Goal: Information Seeking & Learning: Find contact information

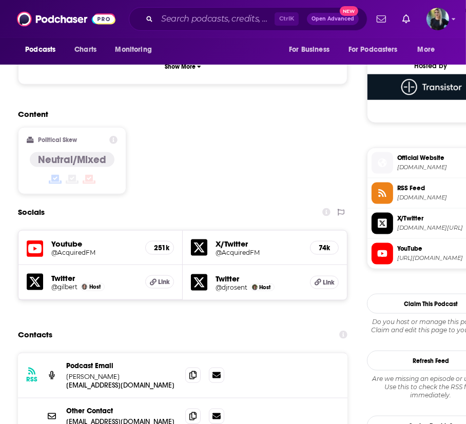
scroll to position [883, 0]
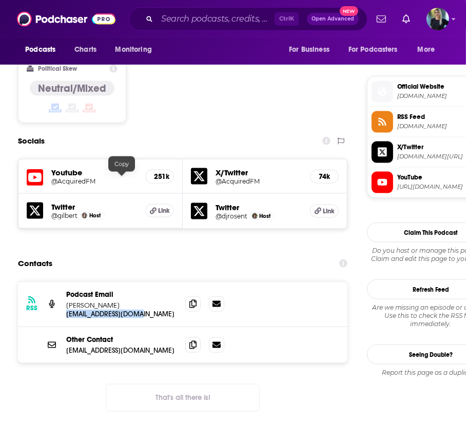
drag, startPoint x: 68, startPoint y: 180, endPoint x: 143, endPoint y: 179, distance: 74.4
click at [143, 282] on div "RSS Podcast Email [PERSON_NAME] and [PERSON_NAME] [EMAIL_ADDRESS][DOMAIN_NAME] …" at bounding box center [182, 304] width 329 height 45
copy p "[EMAIL_ADDRESS][DOMAIN_NAME]"
drag, startPoint x: 171, startPoint y: 169, endPoint x: 66, endPoint y: 170, distance: 105.2
click at [66, 282] on div "RSS Podcast Email [PERSON_NAME] and [PERSON_NAME] [EMAIL_ADDRESS][DOMAIN_NAME] …" at bounding box center [182, 304] width 329 height 45
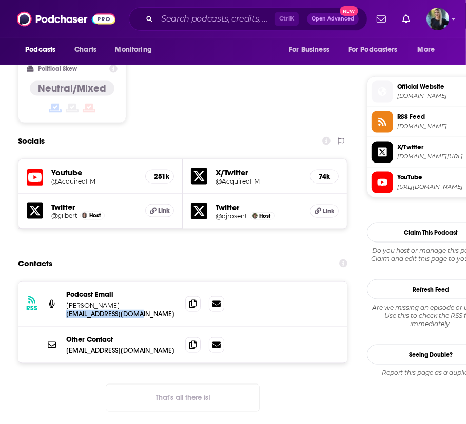
click at [70, 301] on p "[PERSON_NAME]" at bounding box center [121, 305] width 111 height 9
click at [93, 301] on p "[PERSON_NAME]" at bounding box center [121, 305] width 111 height 9
click at [87, 301] on p "[PERSON_NAME]" at bounding box center [121, 305] width 111 height 9
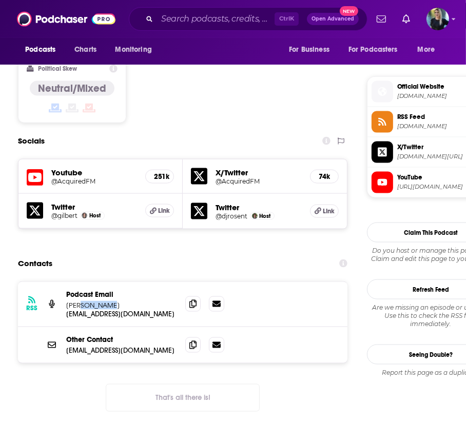
click at [87, 301] on p "[PERSON_NAME]" at bounding box center [121, 305] width 111 height 9
click at [86, 301] on p "[PERSON_NAME]" at bounding box center [121, 305] width 111 height 9
click at [153, 301] on p "[PERSON_NAME]" at bounding box center [121, 305] width 111 height 9
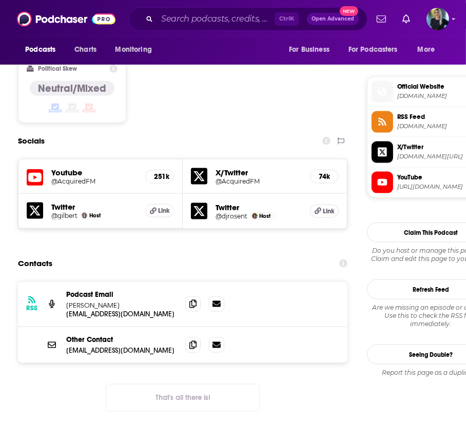
copy p "[PERSON_NAME]"
drag, startPoint x: 310, startPoint y: 125, endPoint x: 321, endPoint y: 97, distance: 29.4
click at [310, 254] on div "Contacts" at bounding box center [182, 263] width 329 height 19
drag, startPoint x: 112, startPoint y: 138, endPoint x: 179, endPoint y: 1, distance: 153.0
click at [112, 254] on div "Contacts" at bounding box center [182, 263] width 329 height 19
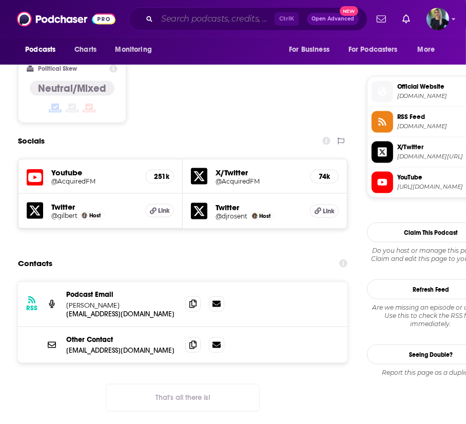
click at [174, 17] on input "Search podcasts, credits, & more..." at bounding box center [215, 19] width 117 height 16
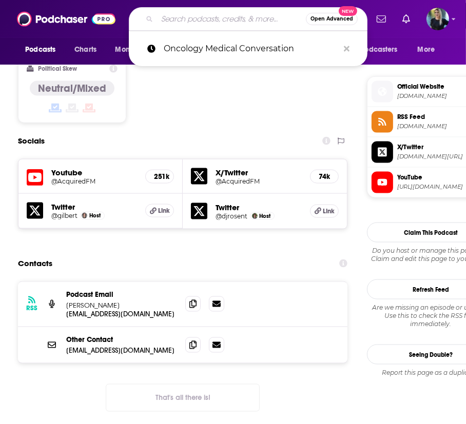
paste input "a16z Podcast"
type input "a16z Podcast"
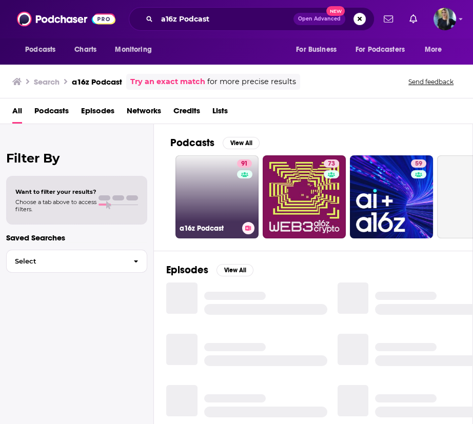
click at [195, 212] on link "91 a16z Podcast" at bounding box center [216, 196] width 83 height 83
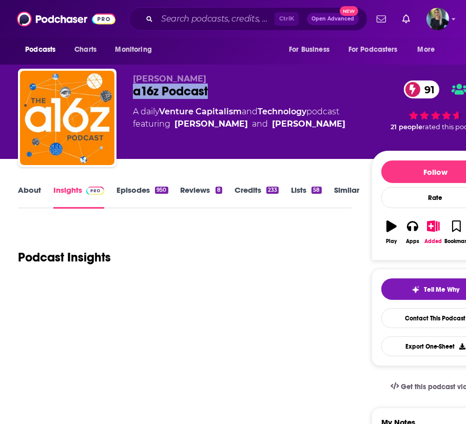
drag, startPoint x: 214, startPoint y: 91, endPoint x: 140, endPoint y: 93, distance: 74.4
click at [128, 90] on div "[PERSON_NAME] a16z Podcast 91 A daily Venture Capitalism and Technology podcast…" at bounding box center [258, 120] width 481 height 103
copy h2 "a16z Podcast"
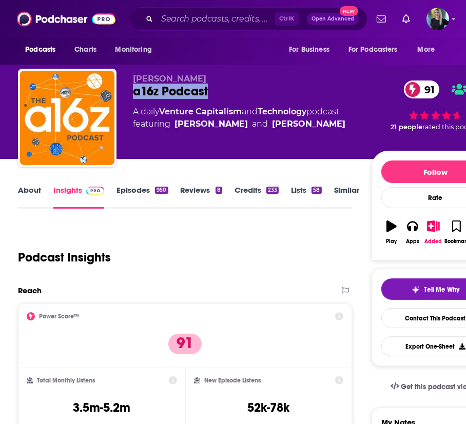
drag, startPoint x: 251, startPoint y: 87, endPoint x: 227, endPoint y: 82, distance: 24.3
click at [251, 87] on div "a16z Podcast 91" at bounding box center [252, 91] width 238 height 15
copy span "[PERSON_NAME]"
drag, startPoint x: 231, startPoint y: 81, endPoint x: 131, endPoint y: 82, distance: 100.0
click at [131, 82] on div "[PERSON_NAME] a16z Podcast 91 A daily Venture Capitalism and Technology podcast…" at bounding box center [258, 120] width 481 height 103
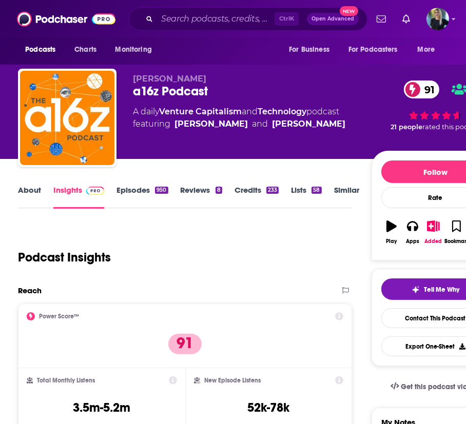
click at [266, 255] on div "Podcast Insights" at bounding box center [181, 251] width 326 height 52
click at [419, 320] on link "Contact This Podcast" at bounding box center [435, 318] width 109 height 20
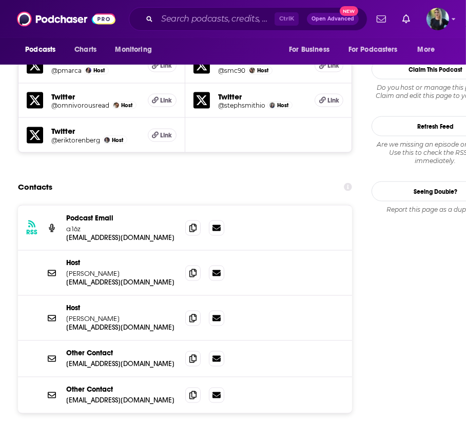
scroll to position [994, 0]
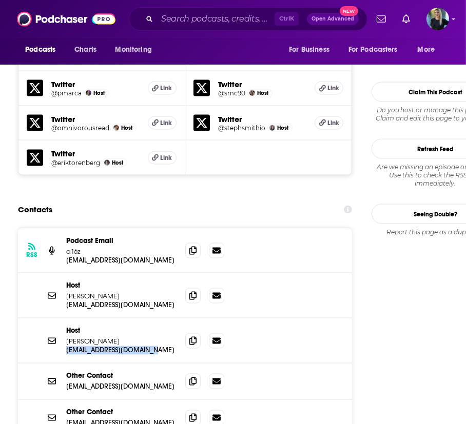
drag, startPoint x: 159, startPoint y: 228, endPoint x: 66, endPoint y: 230, distance: 92.9
click at [66, 319] on div "[PERSON_NAME]Winarsky [EMAIL_ADDRESS][DOMAIN_NAME] [DOMAIN_NAME][EMAIL_ADDRESS]…" at bounding box center [185, 341] width 334 height 45
copy p "[EMAIL_ADDRESS][DOMAIN_NAME]"
click at [77, 327] on div "[PERSON_NAME]" at bounding box center [121, 336] width 111 height 19
drag, startPoint x: 121, startPoint y: 215, endPoint x: 67, endPoint y: 219, distance: 54.0
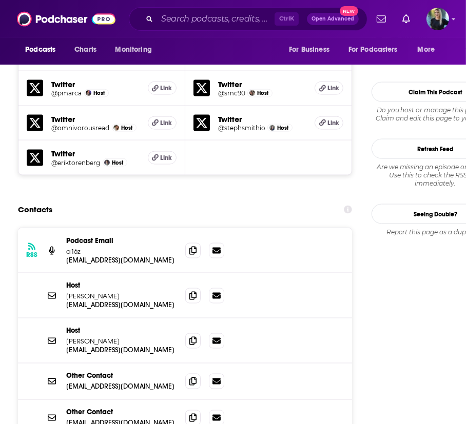
click at [67, 338] on p "[PERSON_NAME]" at bounding box center [121, 342] width 111 height 9
copy p "[PERSON_NAME]"
click at [172, 19] on input "Search podcasts, credits, & more..." at bounding box center [215, 19] width 117 height 16
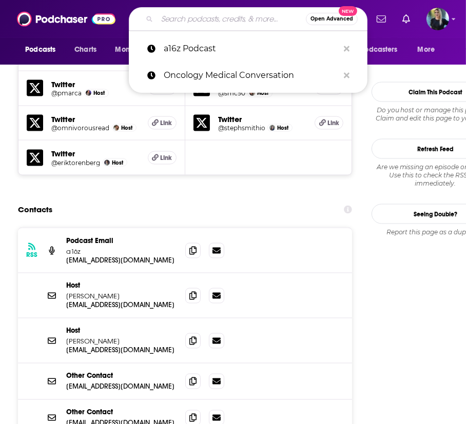
paste input "Exch[PERSON_NAME]t[PERSON_NAME]man Sachs"
type input "Exch[PERSON_NAME]t[PERSON_NAME]man Sachs"
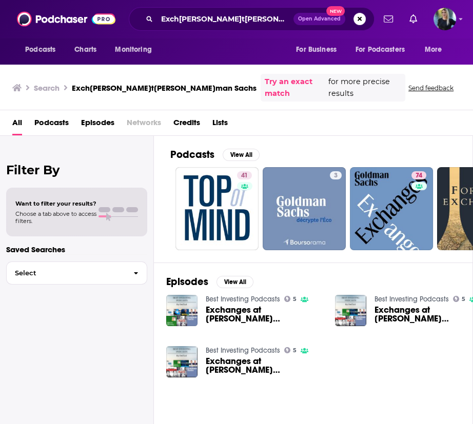
click at [220, 306] on span "Exchanges at [PERSON_NAME] [PERSON_NAME] - Rhetoric Meets Reality in [US_STATE]…" at bounding box center [264, 314] width 117 height 17
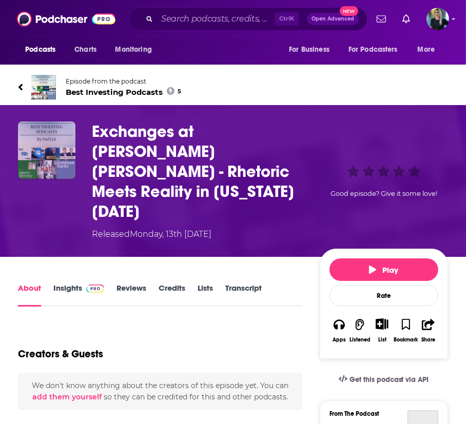
click at [30, 152] on img "Exchanges at Goldman Sachs - Rhetoric Meets Reality in Washington 08/03/2017" at bounding box center [46, 150] width 57 height 57
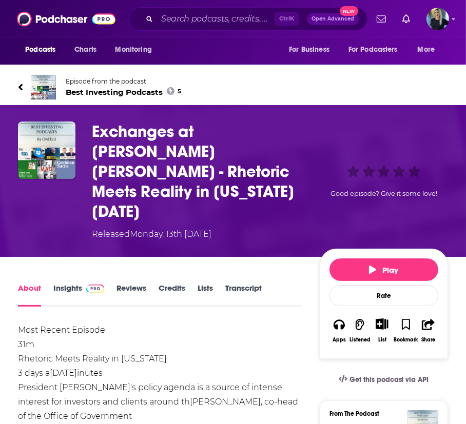
click at [168, 151] on h1 "Exchanges at [PERSON_NAME] [PERSON_NAME] - Rhetoric Meets Reality in [US_STATE]…" at bounding box center [204, 172] width 224 height 100
click at [186, 125] on h1 "Exchanges at [PERSON_NAME] [PERSON_NAME] - Rhetoric Meets Reality in [US_STATE]…" at bounding box center [204, 172] width 224 height 100
click at [165, 129] on h1 "Exchanges at [PERSON_NAME] [PERSON_NAME] - Rhetoric Meets Reality in [US_STATE]…" at bounding box center [204, 172] width 224 height 100
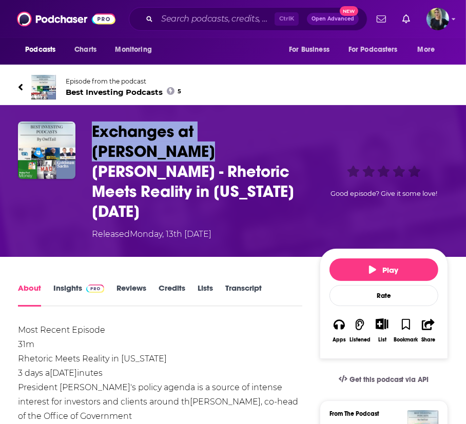
drag, startPoint x: 87, startPoint y: 123, endPoint x: 137, endPoint y: 152, distance: 57.7
click at [137, 152] on div "Exchanges at [PERSON_NAME] [PERSON_NAME] - Rhetoric Meets Reality in [US_STATE]…" at bounding box center [233, 181] width 430 height 119
copy h1 "Exch[PERSON_NAME]t[PERSON_NAME]man Sachs"
click at [199, 14] on input "Search podcasts, credits, & more..." at bounding box center [215, 19] width 117 height 16
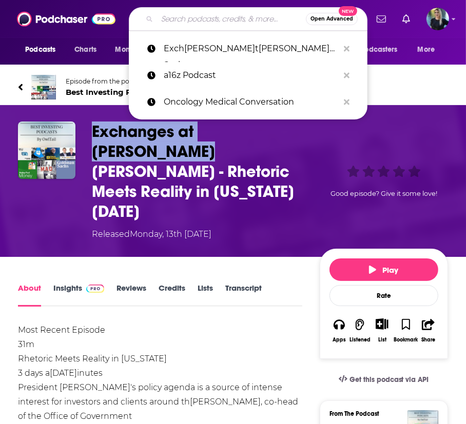
paste input "Exch[PERSON_NAME]t[PERSON_NAME]man Sachs"
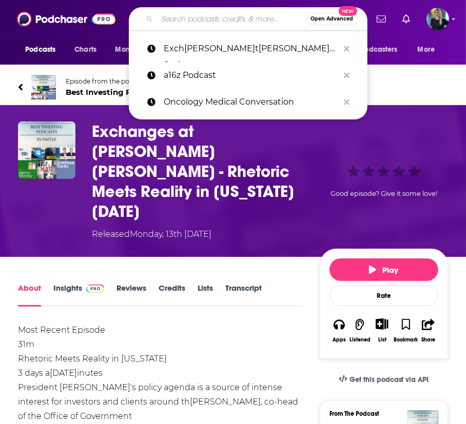
type input "Exch[PERSON_NAME]t[PERSON_NAME]man Sachs"
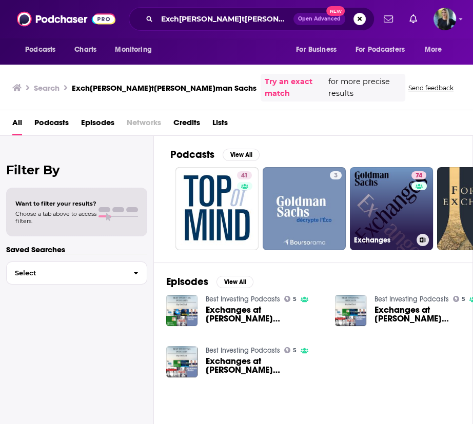
click at [409, 189] on link "74 Exchanges" at bounding box center [391, 208] width 83 height 83
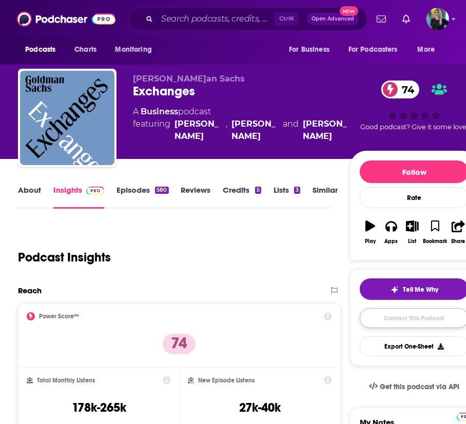
click at [392, 317] on link "Contact This Podcast" at bounding box center [414, 318] width 109 height 20
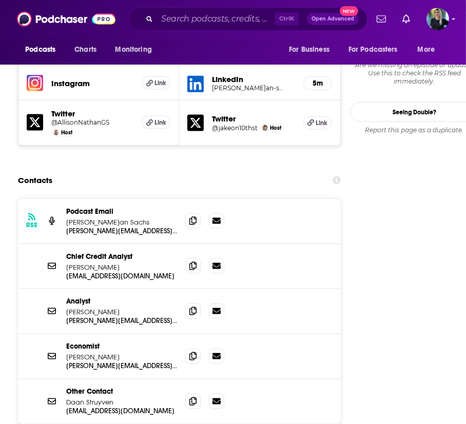
scroll to position [979, 0]
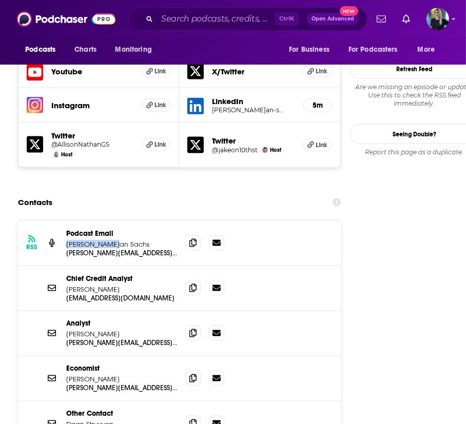
drag, startPoint x: 120, startPoint y: 132, endPoint x: 64, endPoint y: 131, distance: 56.5
click at [64, 221] on div "RSS Podcas[PERSON_NAME] [PERSON_NAME]hs [EMAIL_ADDRESS][DOMAIN_NAME] [DOMAIN_NA…" at bounding box center [179, 243] width 323 height 45
click at [139, 240] on p "[PERSON_NAME]an Sachs" at bounding box center [121, 244] width 111 height 9
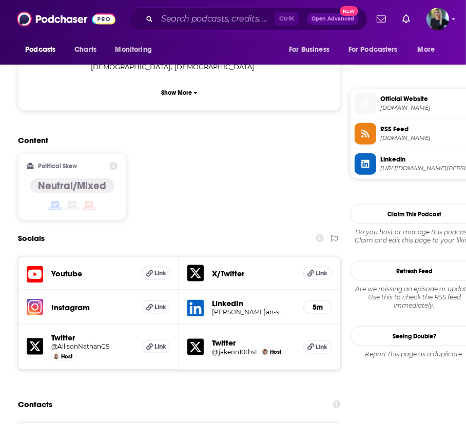
scroll to position [1011, 0]
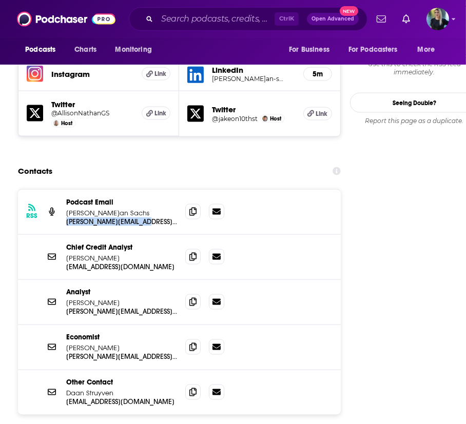
drag, startPoint x: 154, startPoint y: 108, endPoint x: 62, endPoint y: 109, distance: 92.3
click at [62, 190] on div "RSS Podcas[PERSON_NAME] [PERSON_NAME]hs [EMAIL_ADDRESS][DOMAIN_NAME] [DOMAIN_NA…" at bounding box center [179, 212] width 323 height 45
copy p "[PERSON_NAME][EMAIL_ADDRESS][DOMAIN_NAME]"
click at [116, 198] on p "Podcast Email" at bounding box center [121, 202] width 111 height 9
drag, startPoint x: 118, startPoint y: 85, endPoint x: 63, endPoint y: 90, distance: 55.2
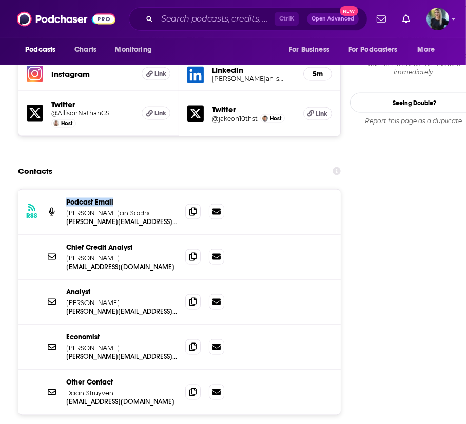
click at [63, 190] on div "RSS Podcas[PERSON_NAME] [PERSON_NAME]hs [EMAIL_ADDRESS][DOMAIN_NAME] [DOMAIN_NA…" at bounding box center [179, 212] width 323 height 45
copy p "Podcast Email"
click at [115, 198] on div "Podca[PERSON_NAME]l[PERSON_NAME]man Sachs" at bounding box center [121, 207] width 111 height 19
drag, startPoint x: 121, startPoint y: 97, endPoint x: 68, endPoint y: 102, distance: 53.0
click at [68, 198] on div "Podcast Email [PERSON_NAME] Sachs [EMAIL_ADDRESS][PERSON_NAME][DOMAIN_NAME] [PE…" at bounding box center [121, 212] width 111 height 28
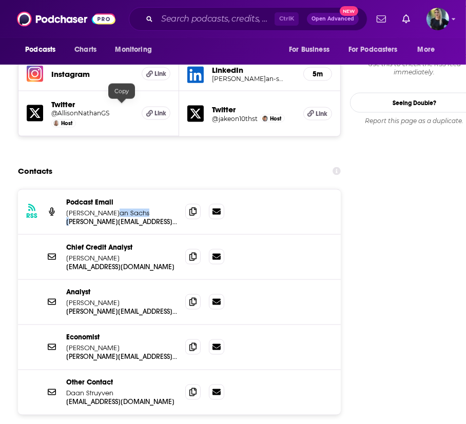
click at [68, 218] on p "[PERSON_NAME][EMAIL_ADDRESS][DOMAIN_NAME]" at bounding box center [121, 222] width 111 height 9
click at [105, 209] on p "[PERSON_NAME]an Sachs" at bounding box center [121, 213] width 111 height 9
drag, startPoint x: 121, startPoint y: 95, endPoint x: 67, endPoint y: 100, distance: 54.0
click at [67, 209] on p "[PERSON_NAME]an Sachs" at bounding box center [121, 213] width 111 height 9
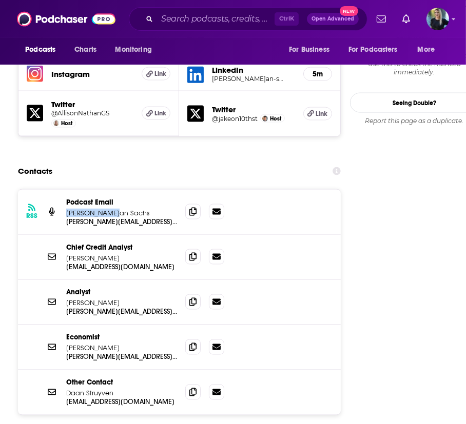
copy p "[PERSON_NAME]an Sachs"
click at [191, 23] on input "Search podcasts, credits, & more..." at bounding box center [215, 19] width 117 height 16
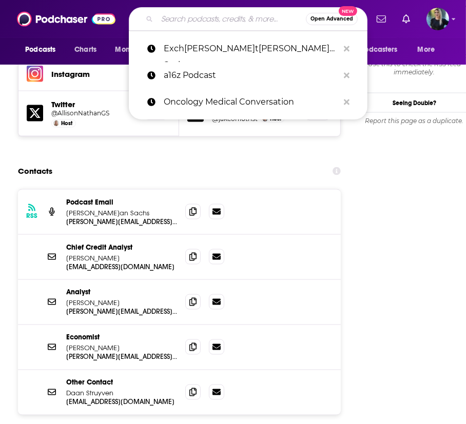
paste input "[DEMOGRAPHIC_DATA] Startup Cl[PERSON_NAME]"
type input "[DEMOGRAPHIC_DATA] Startup Cl[PERSON_NAME]"
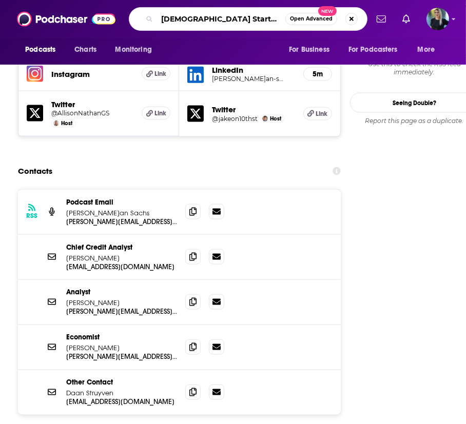
scroll to position [0, 28]
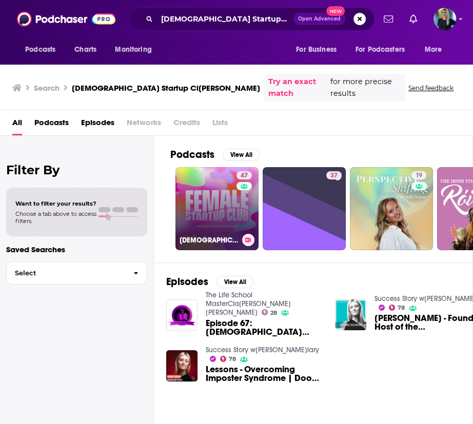
click at [225, 195] on link "47 [DEMOGRAPHIC_DATA] Startup Club" at bounding box center [216, 208] width 83 height 83
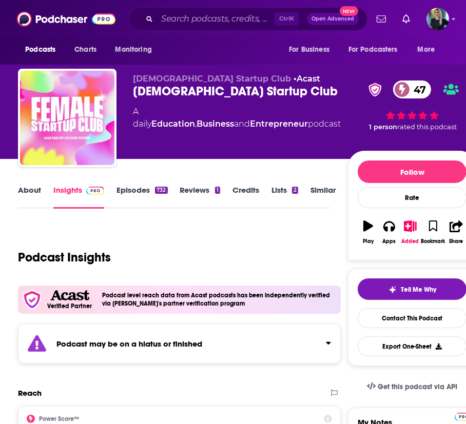
click at [303, 88] on div "[DEMOGRAPHIC_DATA] Startup Club 47" at bounding box center [240, 91] width 215 height 15
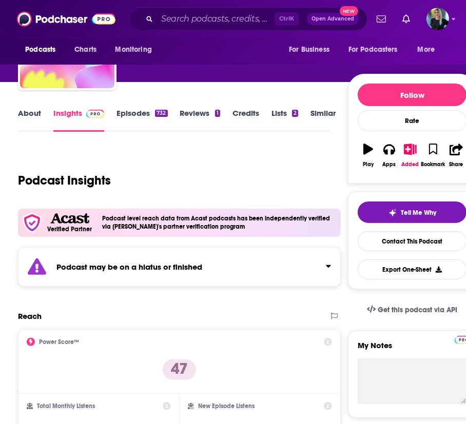
scroll to position [77, 0]
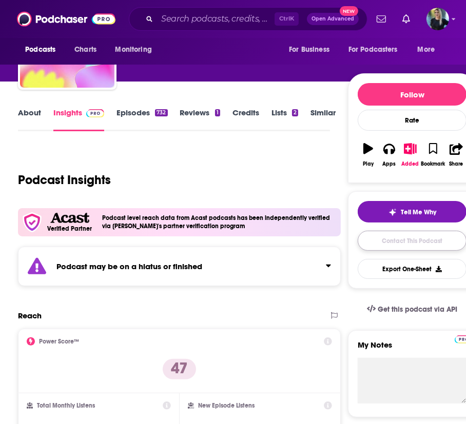
click at [406, 240] on link "Contact This Podcast" at bounding box center [412, 241] width 109 height 20
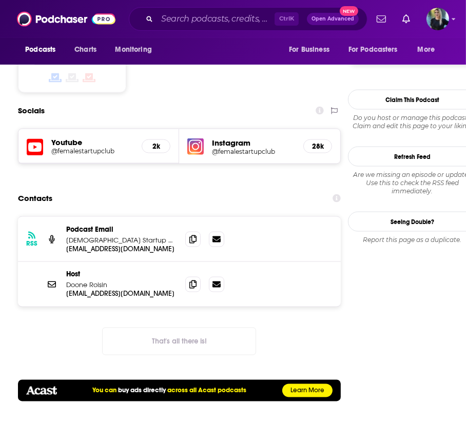
scroll to position [1015, 0]
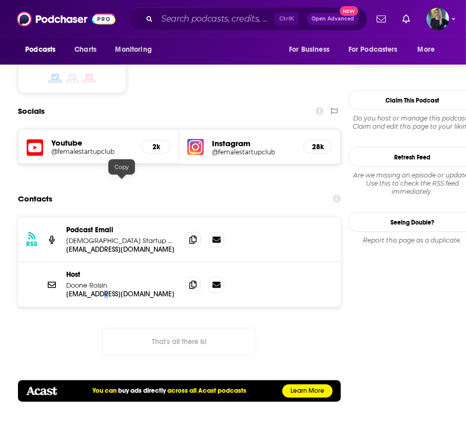
click at [108, 290] on p "[EMAIL_ADDRESS][DOMAIN_NAME]" at bounding box center [121, 294] width 111 height 9
drag, startPoint x: 113, startPoint y: 172, endPoint x: 67, endPoint y: 172, distance: 46.2
click at [67, 282] on p "Doone Roisin" at bounding box center [121, 286] width 111 height 9
click at [117, 271] on p "Host" at bounding box center [121, 275] width 111 height 9
click at [192, 281] on icon at bounding box center [192, 285] width 7 height 8
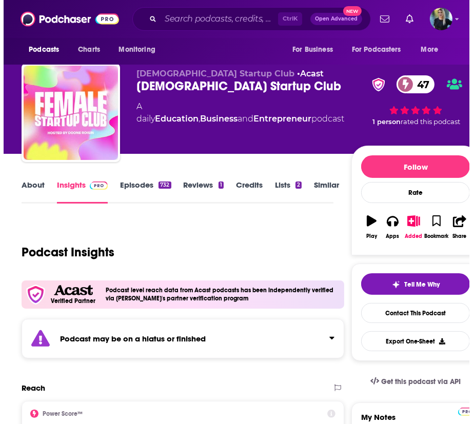
scroll to position [0, 0]
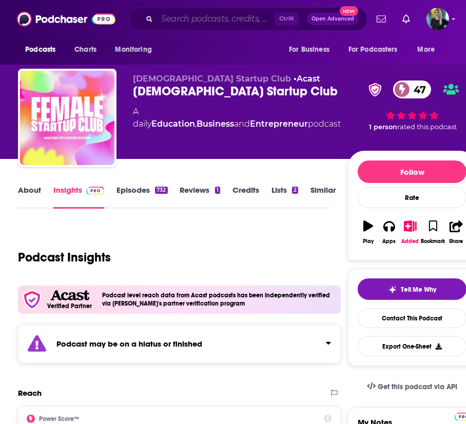
click at [179, 24] on input "Search podcasts, credits, & more..." at bounding box center [215, 19] width 117 height 16
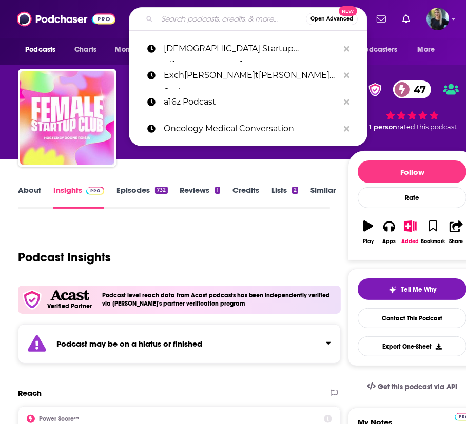
paste input "Seco[PERSON_NAME] [PERSON_NAME]"
type input "Seco[PERSON_NAME] [PERSON_NAME]"
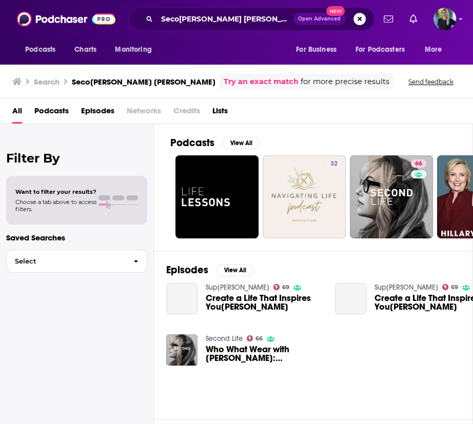
click at [361, 123] on div "All Podcasts Episodes Networks Credits Lists" at bounding box center [238, 113] width 452 height 21
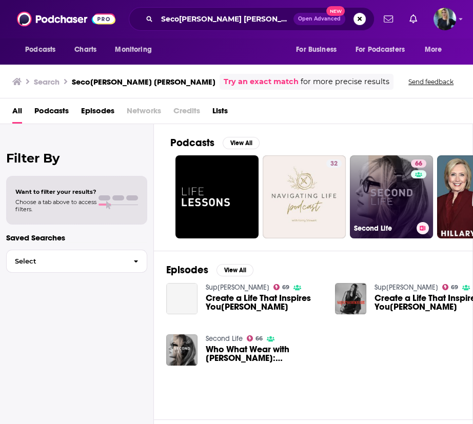
click at [380, 207] on link "66 Second Life" at bounding box center [391, 196] width 83 height 83
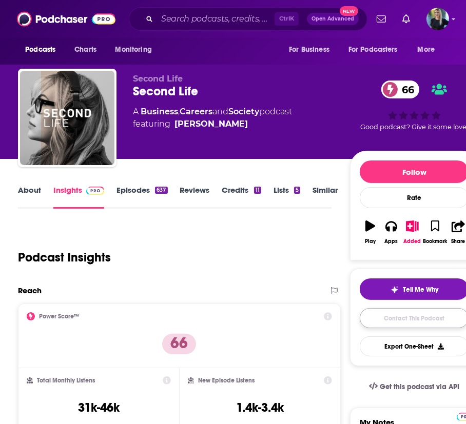
click at [409, 320] on link "Contact This Podcast" at bounding box center [414, 318] width 109 height 20
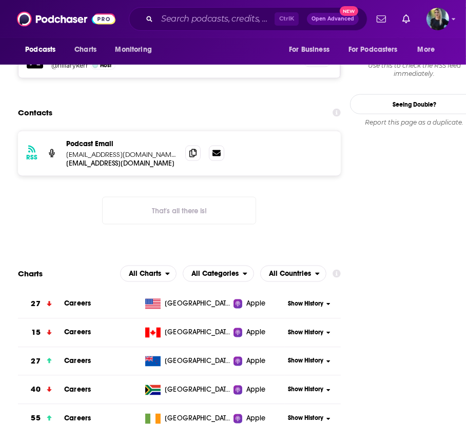
scroll to position [901, 0]
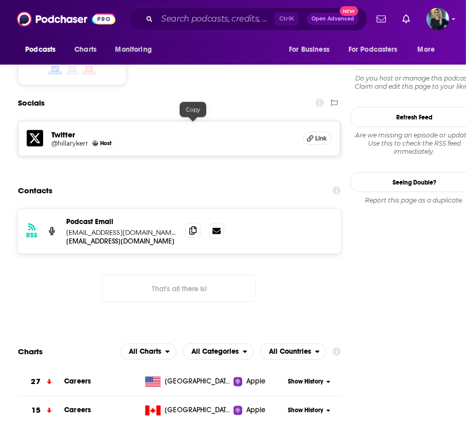
click at [194, 227] on icon at bounding box center [192, 231] width 7 height 8
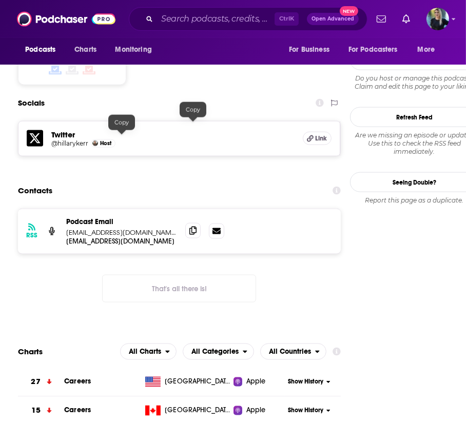
click at [187, 223] on span at bounding box center [192, 230] width 15 height 15
click at [197, 223] on span at bounding box center [192, 230] width 15 height 15
click at [243, 18] on input "Search podcasts, credits, & more..." at bounding box center [215, 19] width 117 height 16
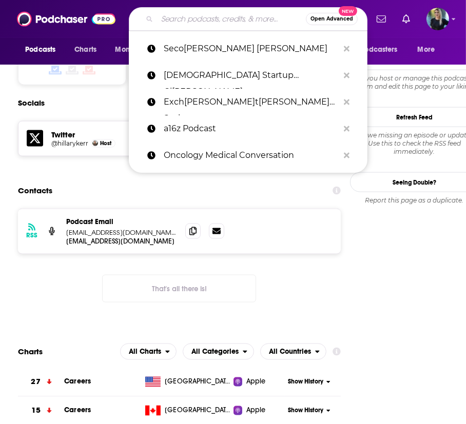
paste input "No Limits with [PERSON_NAME] (ABC News)"
type input "No Limits with [PERSON_NAME] (ABC News)"
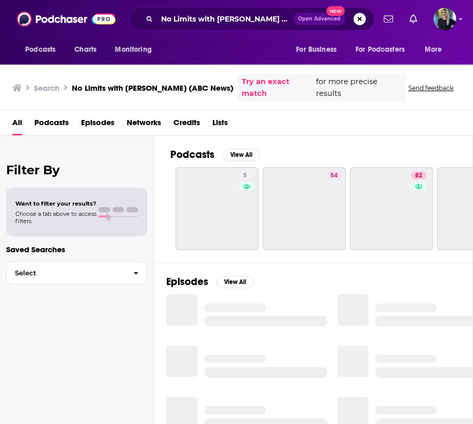
click at [300, 140] on div "Podcasts View All 5 54 82 43 39 48 31 40" at bounding box center [321, 199] width 303 height 127
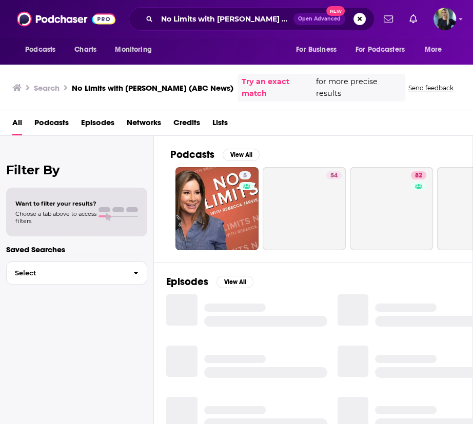
click at [302, 134] on div "All Podcasts Episodes Networks Credits Lists" at bounding box center [238, 124] width 452 height 21
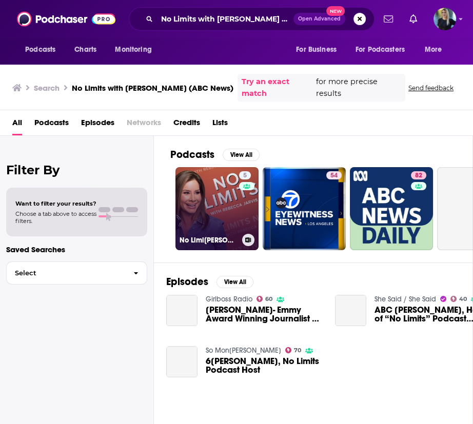
click at [235, 205] on link "5 No[PERSON_NAME]" at bounding box center [216, 208] width 83 height 83
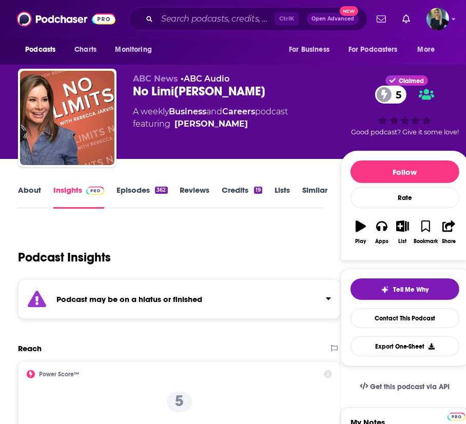
click at [122, 190] on link "Episodes 362" at bounding box center [141, 197] width 51 height 24
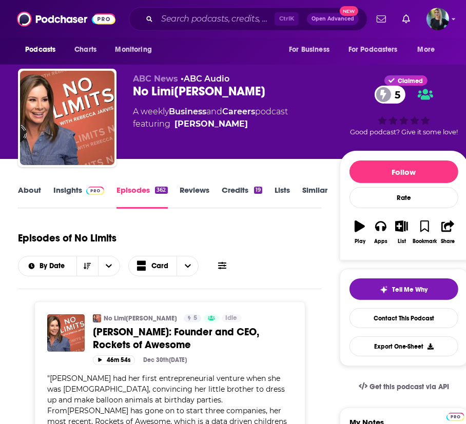
click at [252, 124] on span "fe[PERSON_NAME]" at bounding box center [210, 124] width 155 height 12
click at [398, 315] on link "Contact This Podcast" at bounding box center [403, 318] width 109 height 20
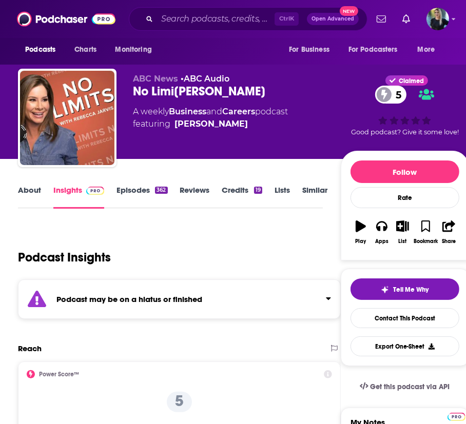
click at [133, 191] on link "Episodes 362" at bounding box center [141, 197] width 51 height 24
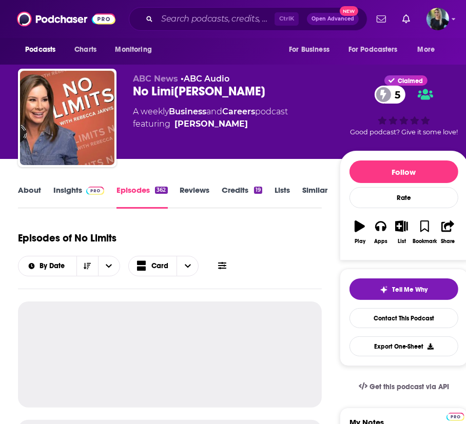
scroll to position [77, 0]
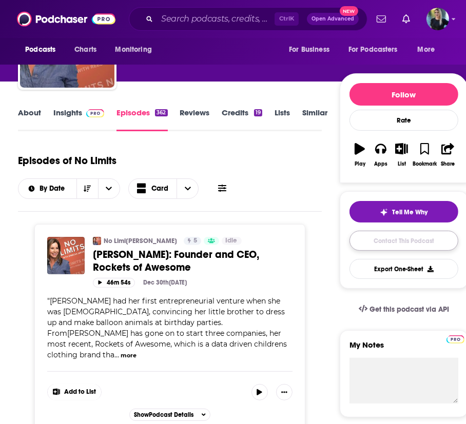
click at [395, 240] on link "Contact This Podcast" at bounding box center [403, 241] width 109 height 20
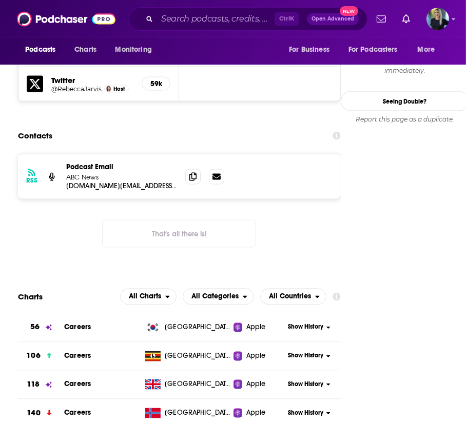
scroll to position [947, 0]
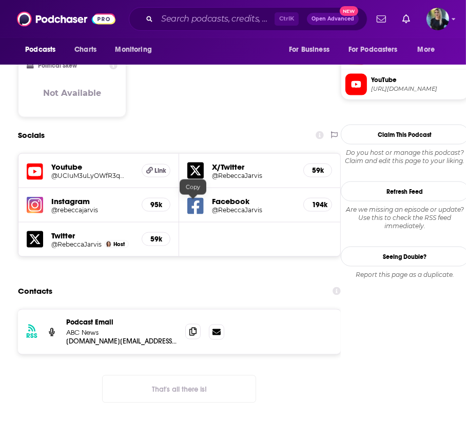
click at [192, 328] on icon at bounding box center [192, 332] width 7 height 8
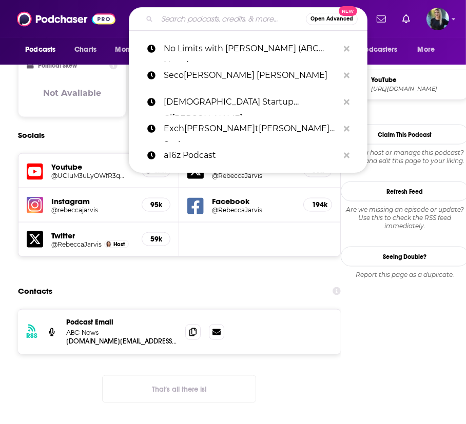
click at [231, 24] on input "Search podcasts, credits, & more..." at bounding box center [231, 19] width 149 height 16
paste input "Girlboss Radio with [PERSON_NAME]"
type input "Girlboss Radio with [PERSON_NAME]"
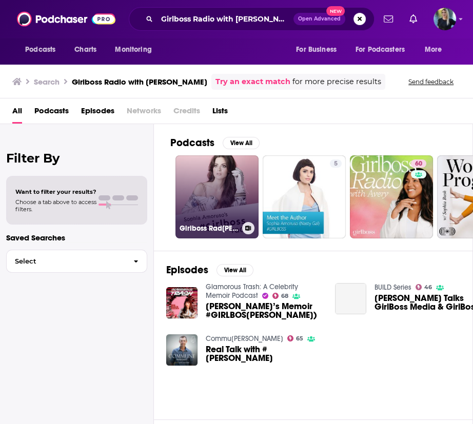
click at [209, 200] on link "Girlboss Rad[PERSON_NAME]" at bounding box center [216, 196] width 83 height 83
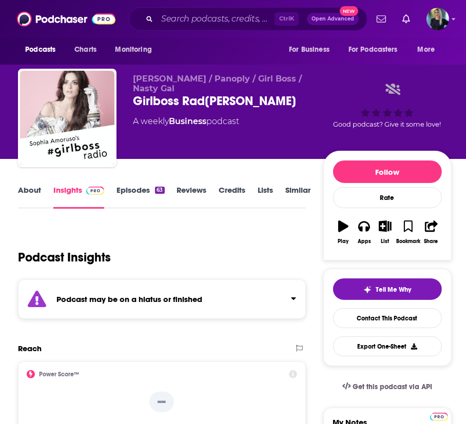
drag, startPoint x: 189, startPoint y: 117, endPoint x: 131, endPoint y: 105, distance: 58.9
click at [131, 105] on div "[PERSON_NAME] / Panoply / Girl Boss / Nasty Gal Girlboss Radio with [PERSON_NAM…" at bounding box center [234, 120] width 433 height 103
click at [389, 314] on link "Contact This Podcast" at bounding box center [387, 318] width 109 height 20
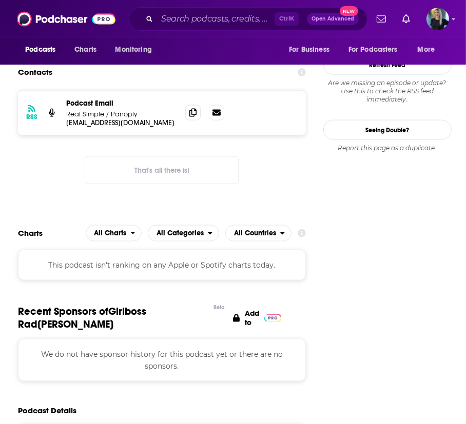
scroll to position [793, 0]
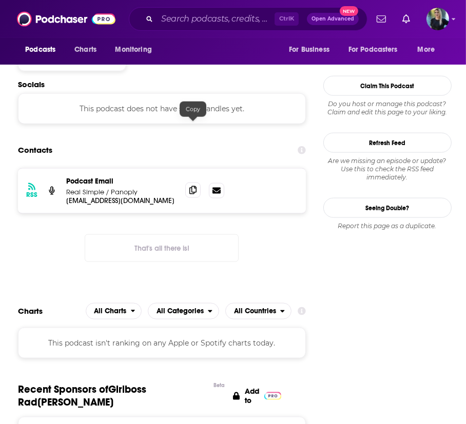
click at [192, 186] on icon at bounding box center [192, 190] width 7 height 8
click at [171, 13] on input "Search podcasts, credits, & more..." at bounding box center [215, 19] width 117 height 16
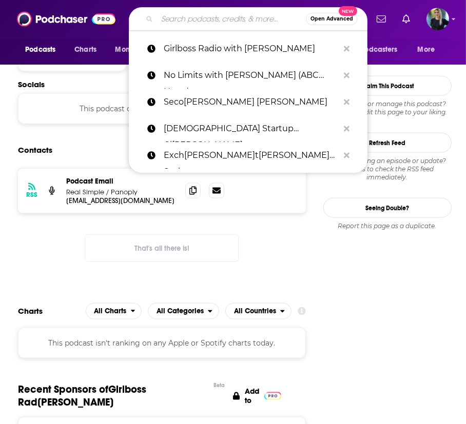
paste input "Retail Remix (RETHINK Retail)"
type input "Retail Remix (RETHINK Retail)"
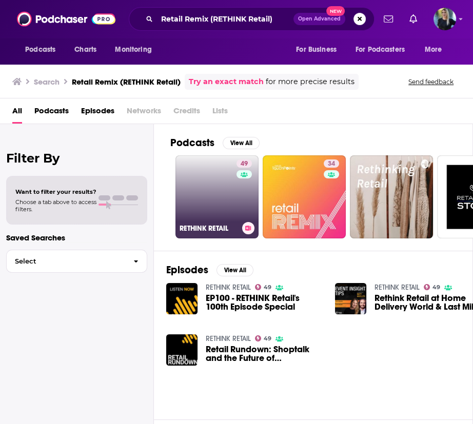
click at [215, 205] on link "49 RETHINK RETAIL" at bounding box center [216, 196] width 83 height 83
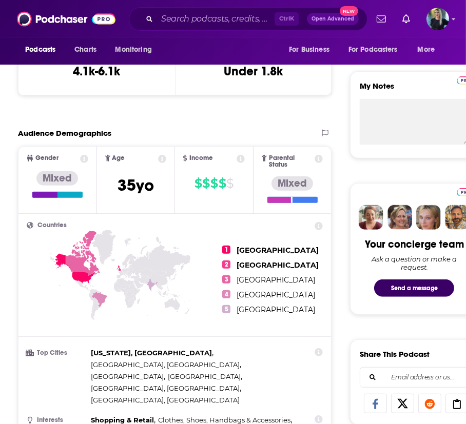
scroll to position [526, 0]
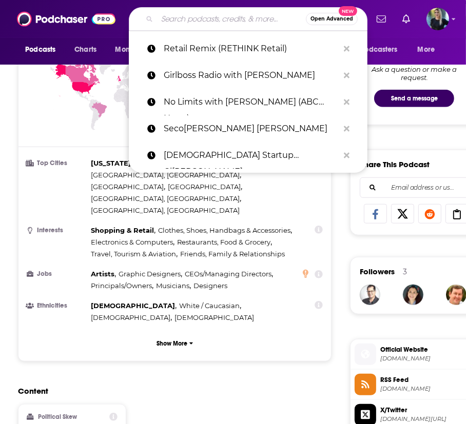
click at [181, 15] on input "Search podcasts, credits, & more..." at bounding box center [231, 19] width 149 height 16
paste input "Retail Remix (RETHINK Retail)"
type input "Retail Remix (RETHINK Retail)"
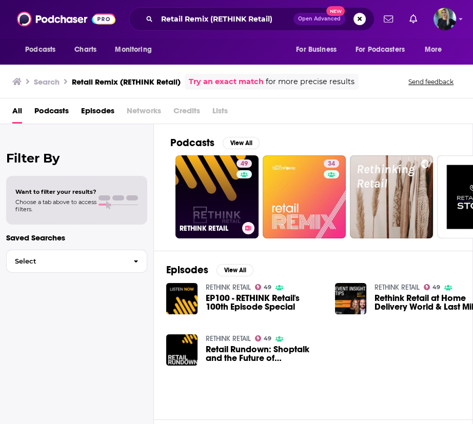
click at [218, 179] on link "49 RETHINK RETAIL" at bounding box center [216, 196] width 83 height 83
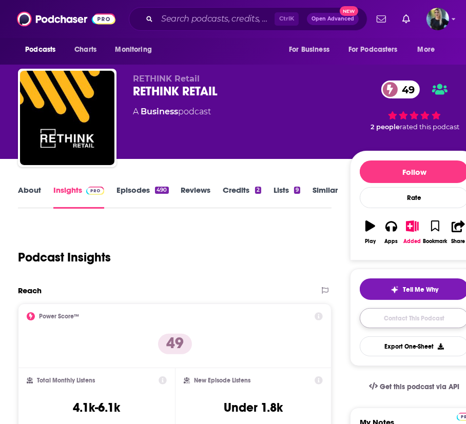
click at [418, 316] on link "Contact This Podcast" at bounding box center [414, 318] width 109 height 20
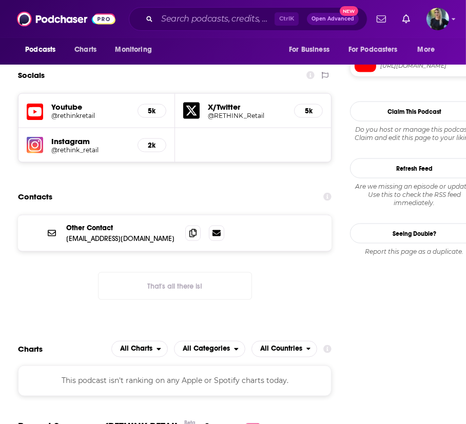
scroll to position [940, 0]
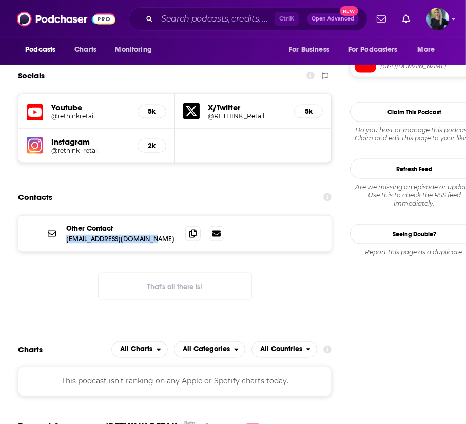
drag, startPoint x: 154, startPoint y: 132, endPoint x: 64, endPoint y: 132, distance: 89.8
click at [64, 216] on div "Other Contact [EMAIL_ADDRESS][DOMAIN_NAME] [EMAIL_ADDRESS][DOMAIN_NAME]" at bounding box center [174, 234] width 313 height 36
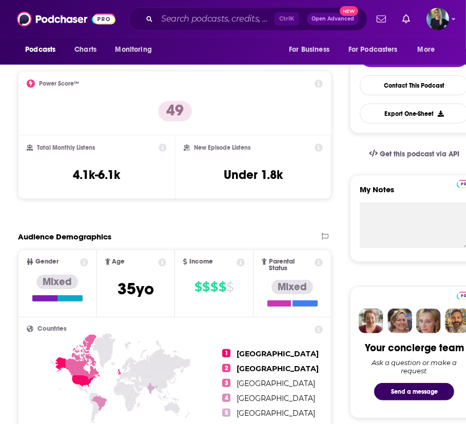
scroll to position [0, 0]
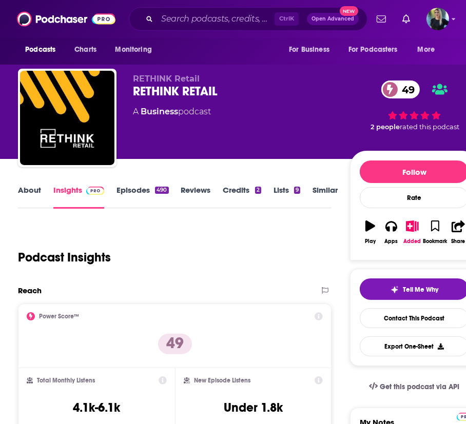
click at [28, 186] on link "About" at bounding box center [29, 197] width 23 height 24
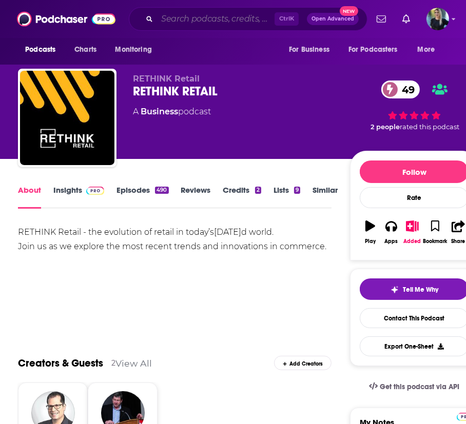
click at [211, 15] on input "Search podcasts, credits, & more..." at bounding box center [215, 19] width 117 height 16
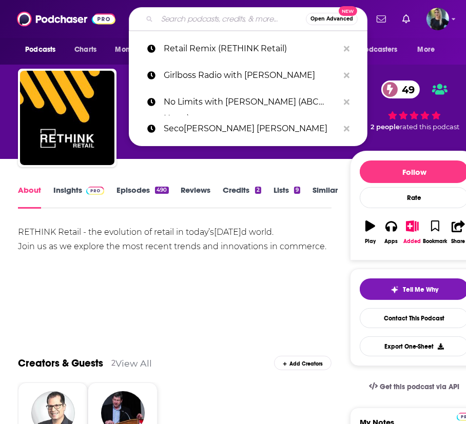
paste input "The Shopper Marketing Podcast"
type input "The Shopper Marketing Podcast"
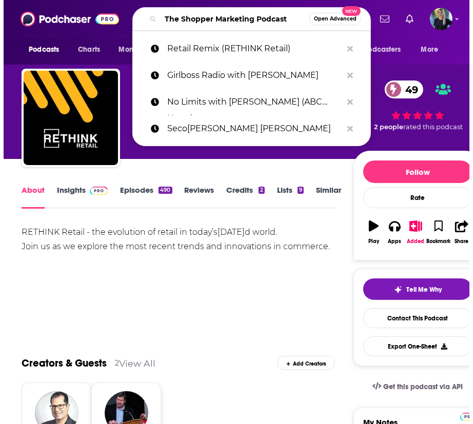
scroll to position [0, 1]
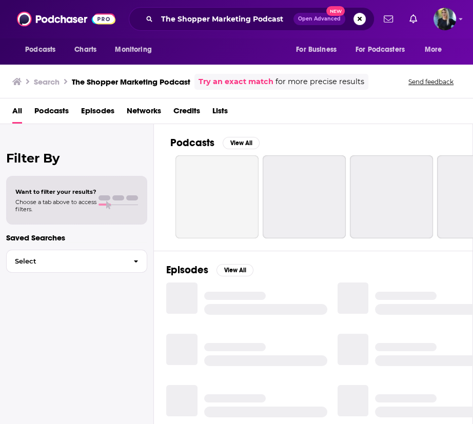
click at [300, 139] on div "Podcasts View All" at bounding box center [321, 145] width 302 height 19
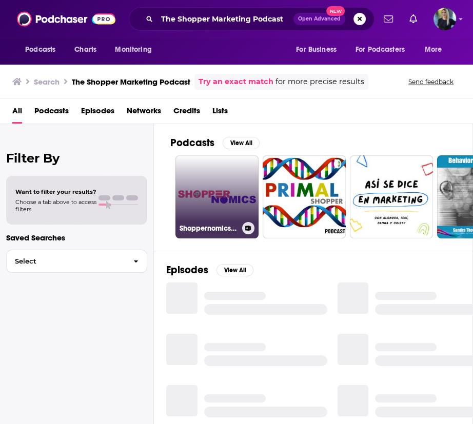
click at [226, 200] on link "Shoppernomics | Ecommerce Podcast & E-commerce Marketing Podcast" at bounding box center [216, 196] width 83 height 83
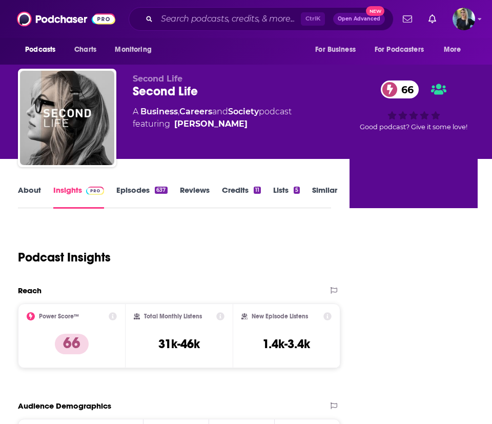
click at [134, 185] on link "Episodes 637" at bounding box center [141, 197] width 51 height 24
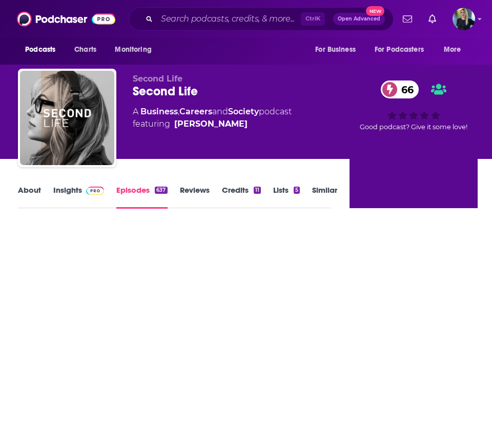
click at [134, 189] on link "Episodes 637" at bounding box center [141, 197] width 51 height 24
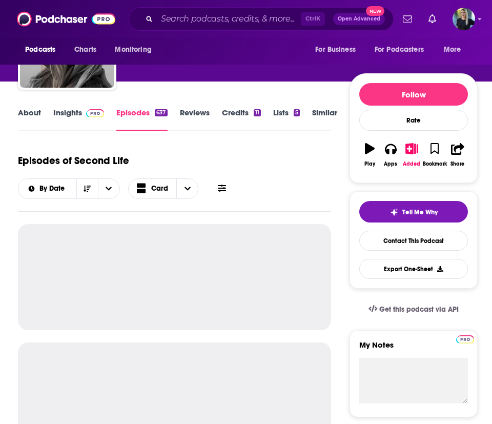
scroll to position [155, 0]
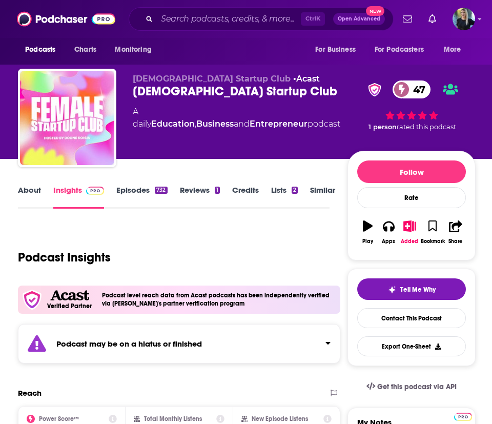
click at [145, 193] on link "Episodes 732" at bounding box center [141, 197] width 51 height 24
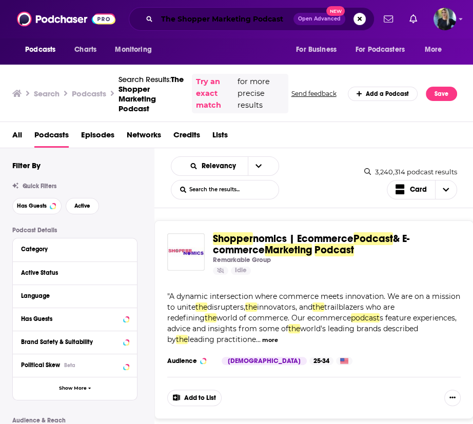
click at [211, 21] on input "The Shopper Marketing Podcast" at bounding box center [225, 19] width 136 height 16
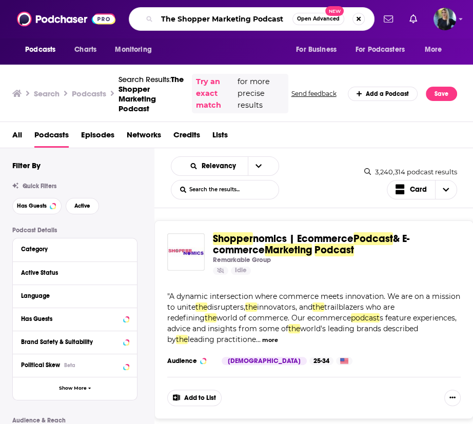
paste input "Jason & Scot Show (e-commerce focus)"
type input "The Jason & Scot Show (e-commerce focus)"
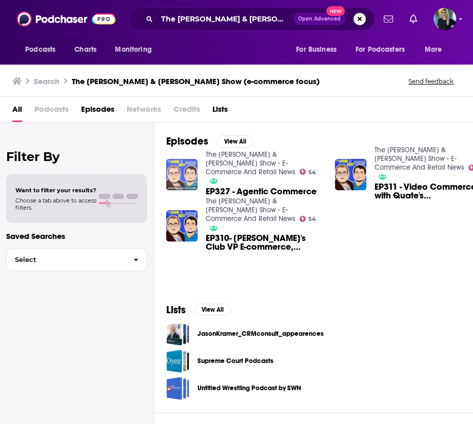
click at [175, 170] on img "EP327 - Agentic Commerce" at bounding box center [181, 174] width 31 height 31
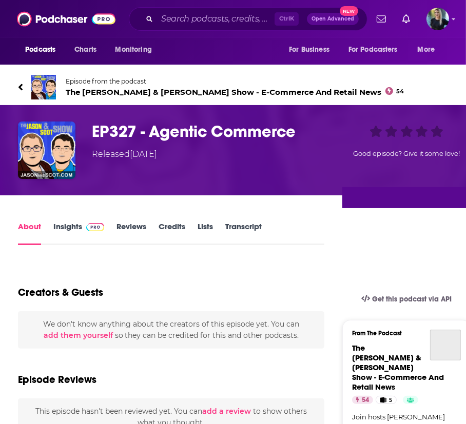
click at [95, 90] on span "The Jason & Scot Show - E-Commerce And Retail News 54" at bounding box center [235, 92] width 338 height 10
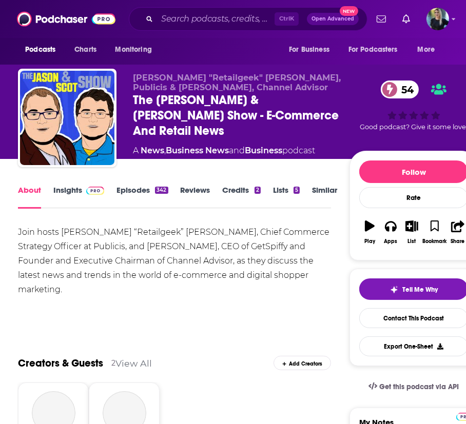
click at [326, 99] on div "The Jason & Scot Show - E-Commerce And Retail News 54" at bounding box center [241, 115] width 216 height 46
click at [404, 319] on link "Contact This Podcast" at bounding box center [413, 318] width 109 height 20
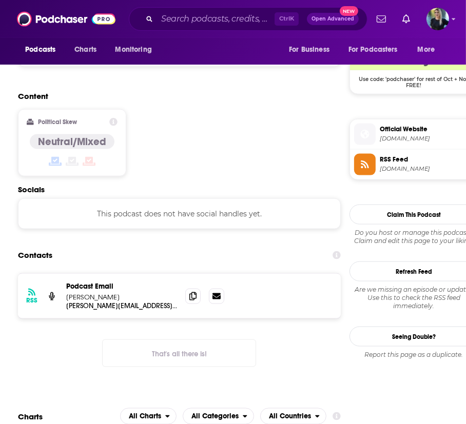
scroll to position [855, 0]
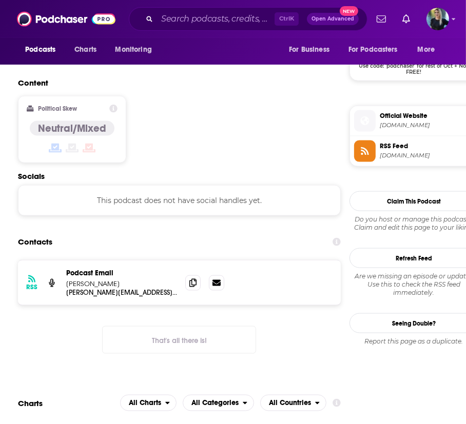
copy p "Jason Goldberg"
drag, startPoint x: 120, startPoint y: 160, endPoint x: 64, endPoint y: 161, distance: 55.9
click at [64, 261] on div "RSS Podcast Email Jason Goldberg jason@retailgeek.com jason@retailgeek.com" at bounding box center [179, 283] width 323 height 45
drag, startPoint x: 145, startPoint y: 172, endPoint x: 63, endPoint y: 170, distance: 81.6
click at [63, 261] on div "RSS Podcast Email Jason Goldberg jason@retailgeek.com jason@retailgeek.com" at bounding box center [179, 283] width 323 height 45
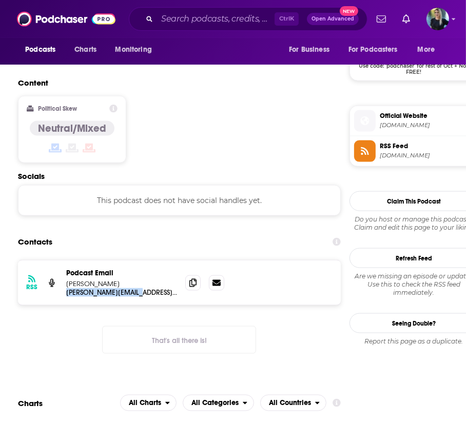
copy p "jason@retailgeek.com"
